Goal: Contribute content

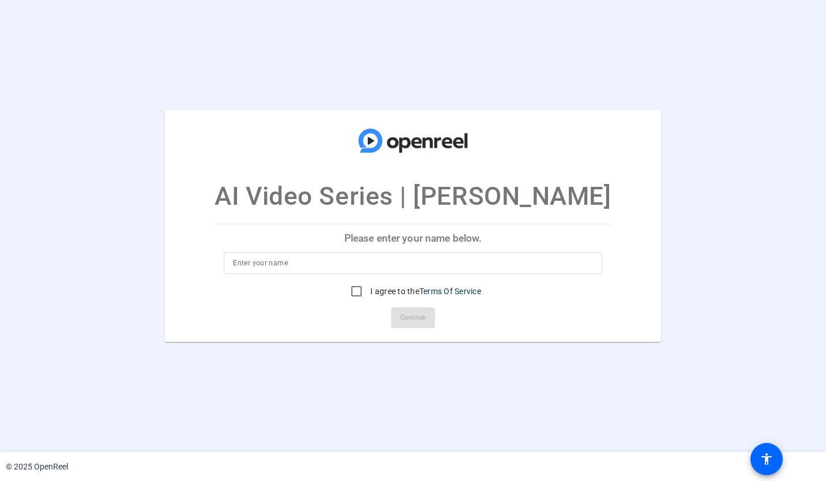
click at [318, 253] on div at bounding box center [412, 263] width 359 height 22
type input "[PERSON_NAME][EMAIL_ADDRESS][PERSON_NAME][DOMAIN_NAME]"
click at [354, 291] on input "I agree to the Terms Of Service" at bounding box center [356, 291] width 23 height 23
checkbox input "true"
click at [411, 318] on span "Continue" at bounding box center [412, 317] width 25 height 17
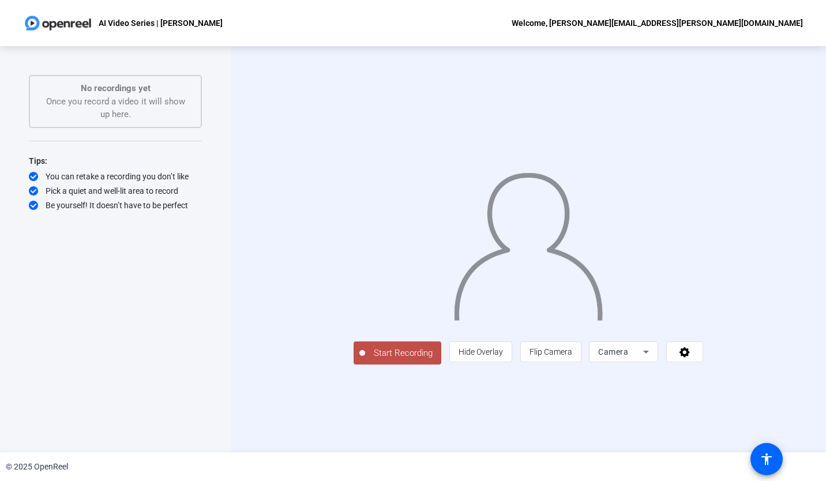
click at [365, 360] on span "Start Recording" at bounding box center [403, 353] width 76 height 13
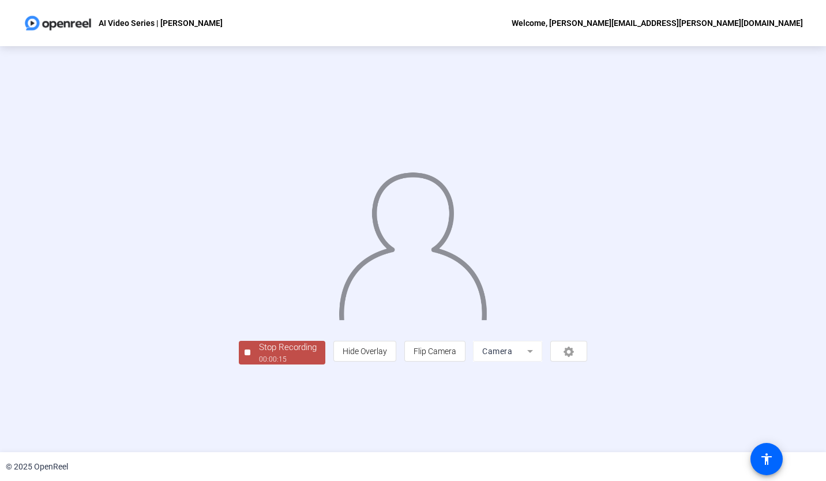
click at [259, 354] on div "Stop Recording" at bounding box center [288, 347] width 58 height 13
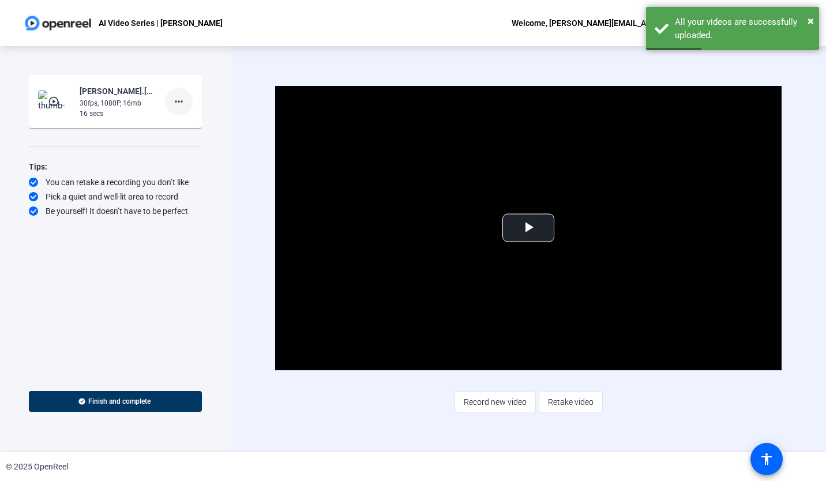
click at [178, 104] on mat-icon "more_horiz" at bounding box center [179, 102] width 14 height 14
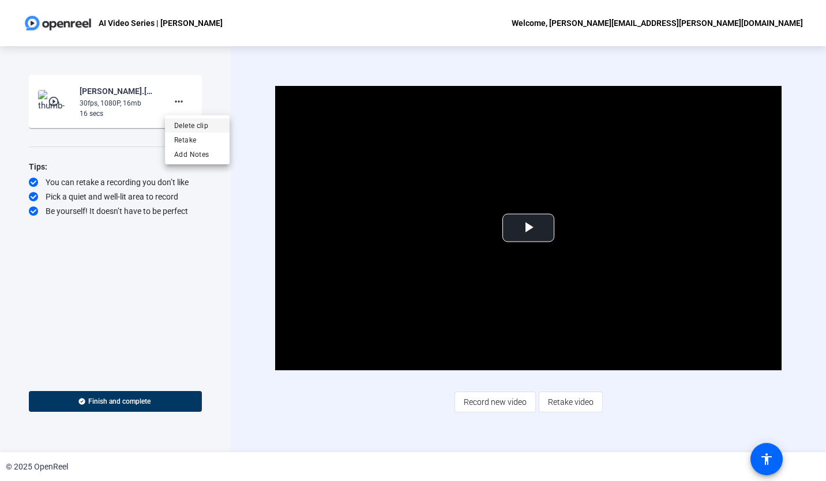
click at [182, 123] on span "Delete clip" at bounding box center [197, 126] width 46 height 14
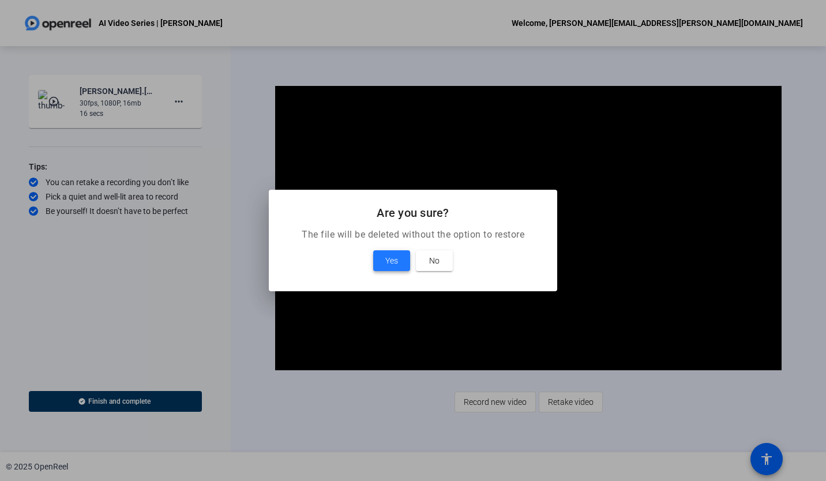
click at [388, 254] on span "Yes" at bounding box center [391, 261] width 13 height 14
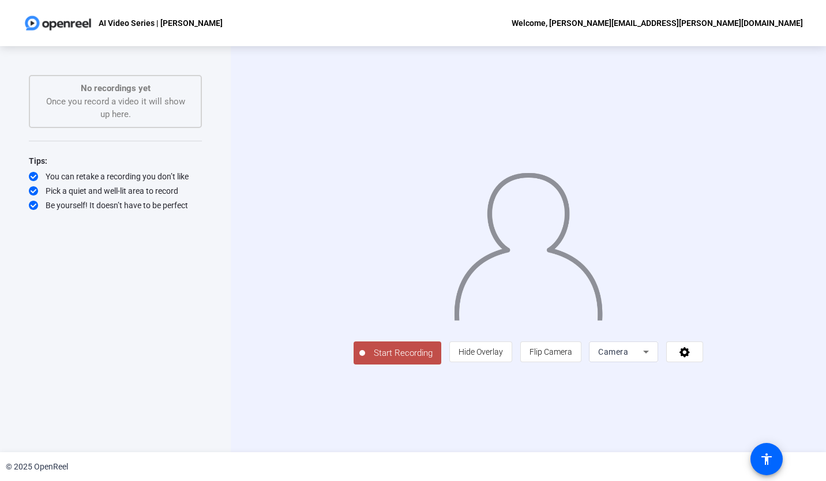
click at [365, 360] on span "Start Recording" at bounding box center [403, 353] width 76 height 13
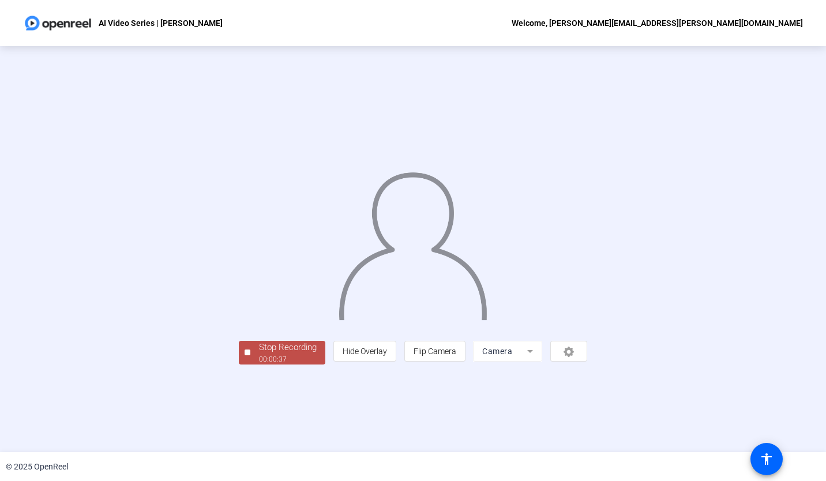
click at [259, 365] on div "00:00:37" at bounding box center [288, 359] width 58 height 10
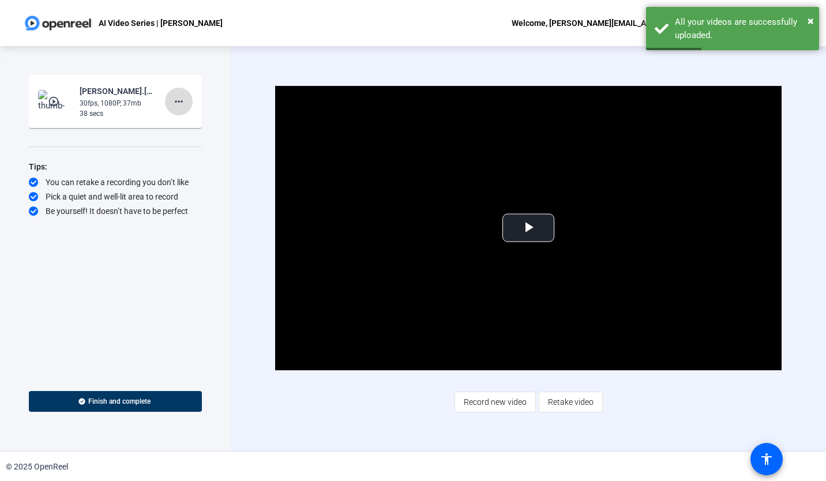
click at [179, 104] on mat-icon "more_horiz" at bounding box center [179, 102] width 14 height 14
click at [186, 124] on span "Delete clip" at bounding box center [197, 126] width 46 height 14
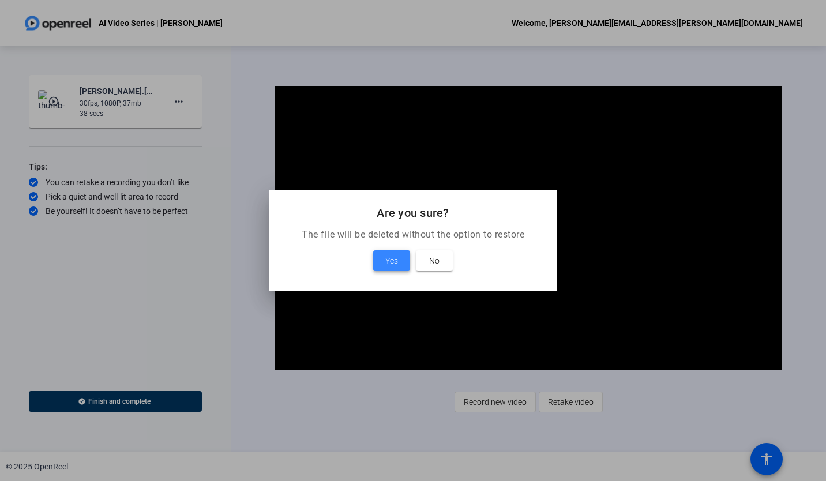
click at [396, 261] on span "Yes" at bounding box center [391, 261] width 13 height 14
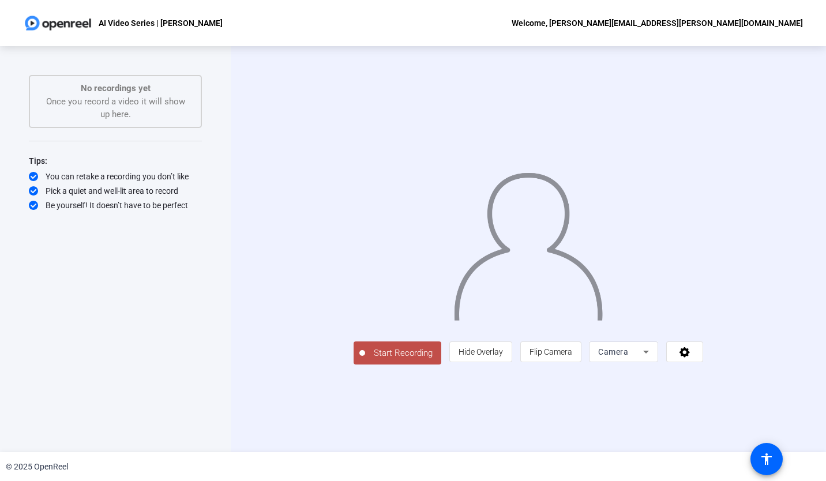
click at [365, 360] on span "Start Recording" at bounding box center [403, 353] width 76 height 13
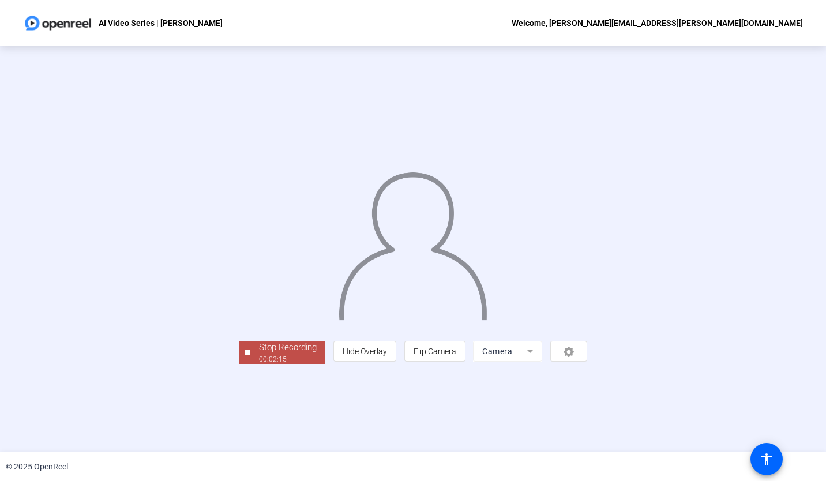
click at [259, 354] on div "Stop Recording" at bounding box center [288, 347] width 58 height 13
